Goal: Find specific page/section: Find specific page/section

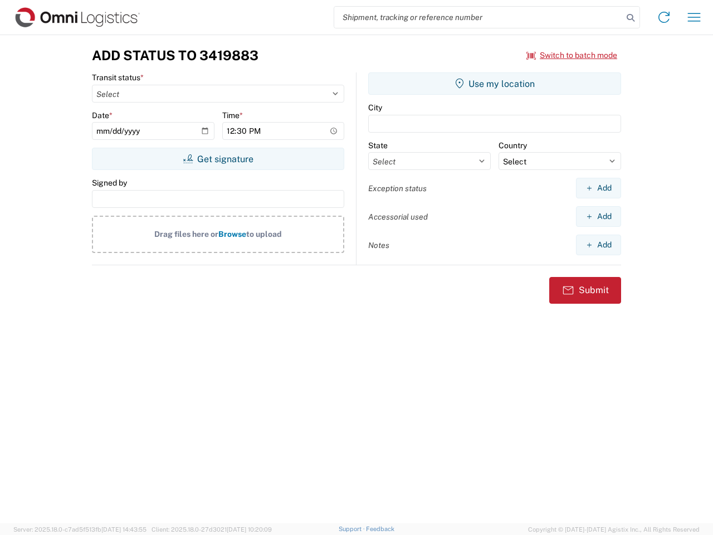
click at [479, 17] on input "search" at bounding box center [478, 17] width 289 height 21
click at [631, 18] on icon at bounding box center [631, 18] width 16 height 16
click at [664, 17] on icon at bounding box center [664, 17] width 18 height 18
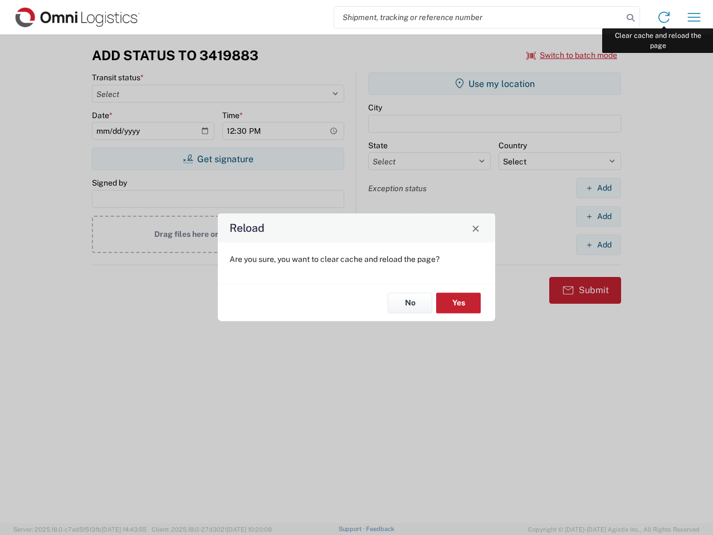
click at [694, 17] on div "Reload Are you sure, you want to clear cache and reload the page? No Yes" at bounding box center [356, 267] width 713 height 535
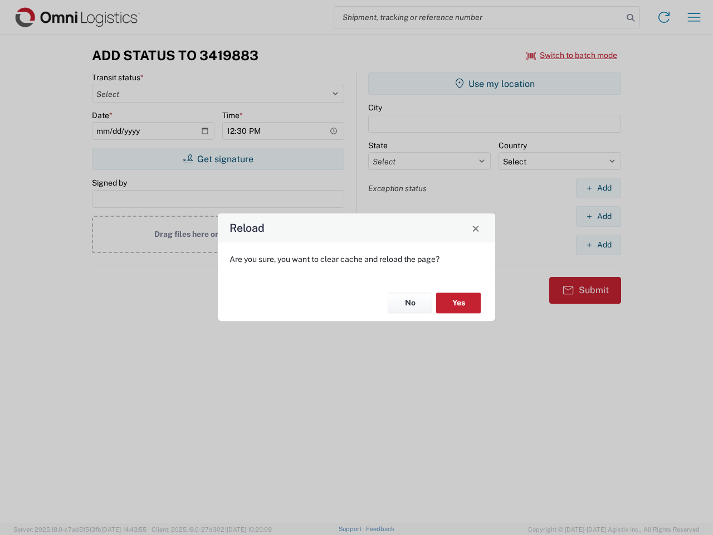
click at [572, 55] on div "Reload Are you sure, you want to clear cache and reload the page? No Yes" at bounding box center [356, 267] width 713 height 535
click at [218, 159] on div "Reload Are you sure, you want to clear cache and reload the page? No Yes" at bounding box center [356, 267] width 713 height 535
click at [495, 84] on div "Reload Are you sure, you want to clear cache and reload the page? No Yes" at bounding box center [356, 267] width 713 height 535
click at [599, 188] on div "Reload Are you sure, you want to clear cache and reload the page? No Yes" at bounding box center [356, 267] width 713 height 535
click at [599, 216] on div "Reload Are you sure, you want to clear cache and reload the page? No Yes" at bounding box center [356, 267] width 713 height 535
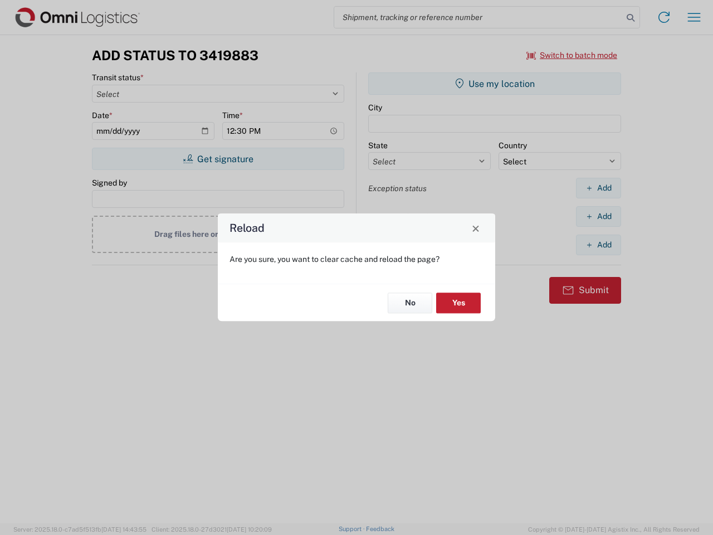
click at [599, 245] on div "Reload Are you sure, you want to clear cache and reload the page? No Yes" at bounding box center [356, 267] width 713 height 535
